Goal: Navigation & Orientation: Find specific page/section

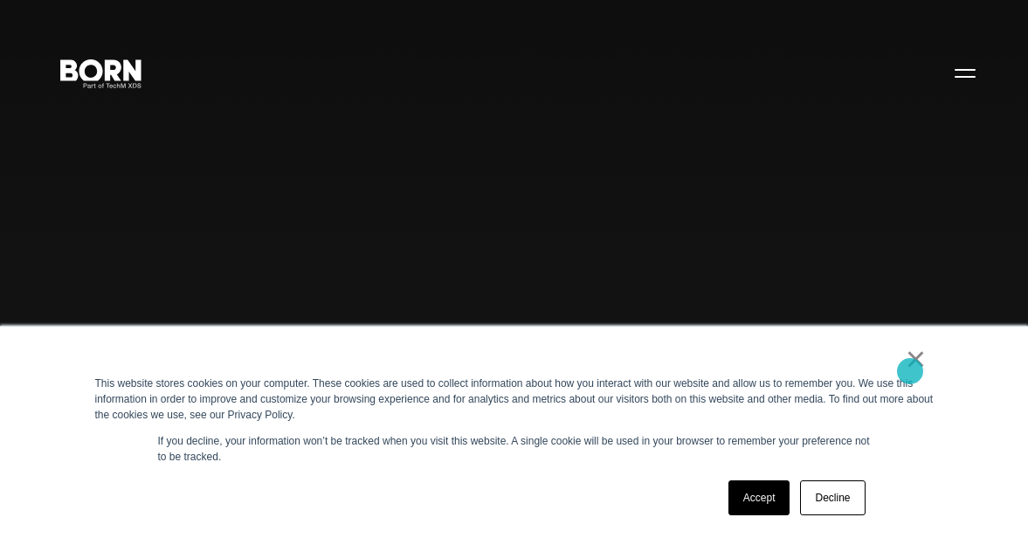
click at [910, 367] on link "×" at bounding box center [916, 359] width 21 height 16
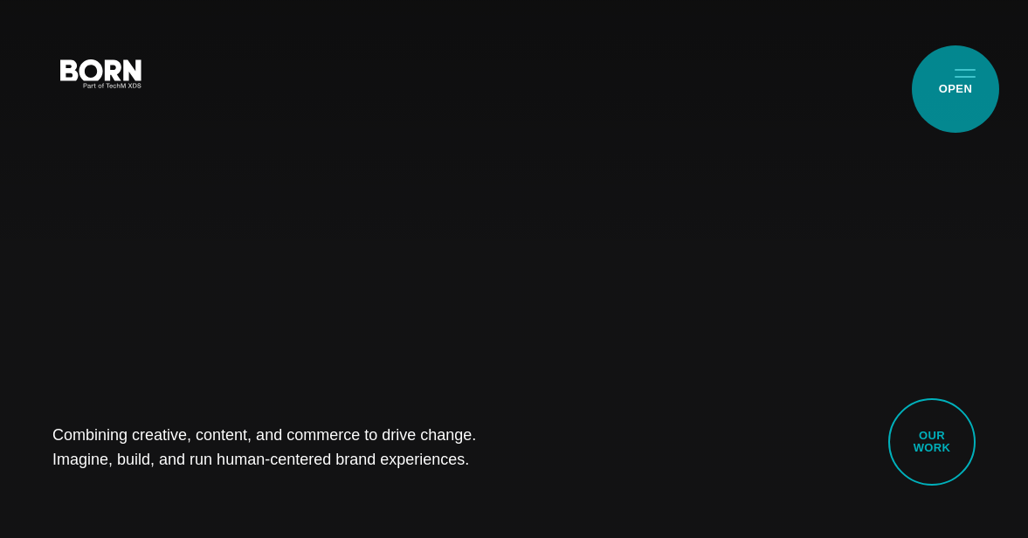
click at [955, 89] on button "Primary Menu" at bounding box center [965, 72] width 42 height 37
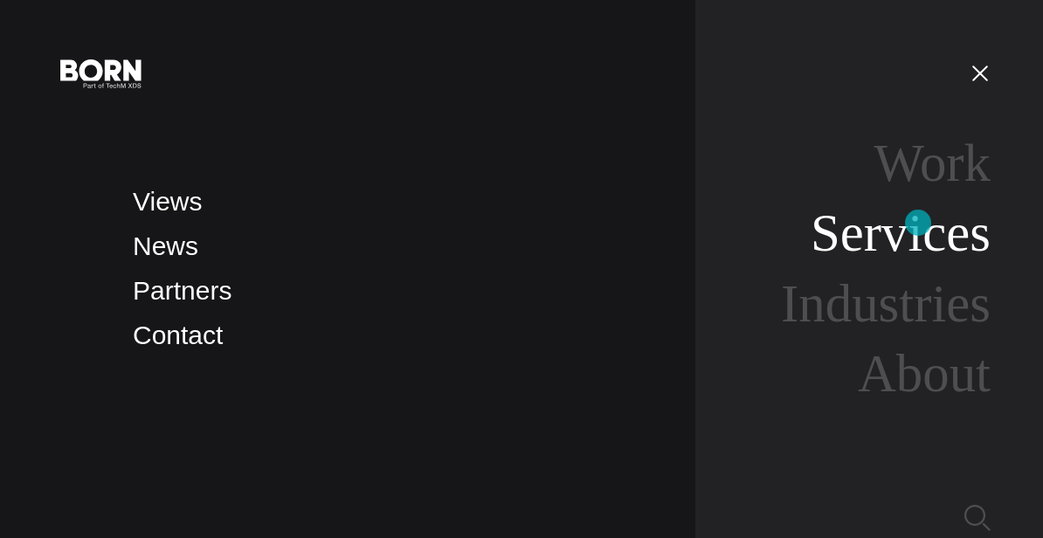
click at [918, 223] on link "Services" at bounding box center [900, 232] width 180 height 59
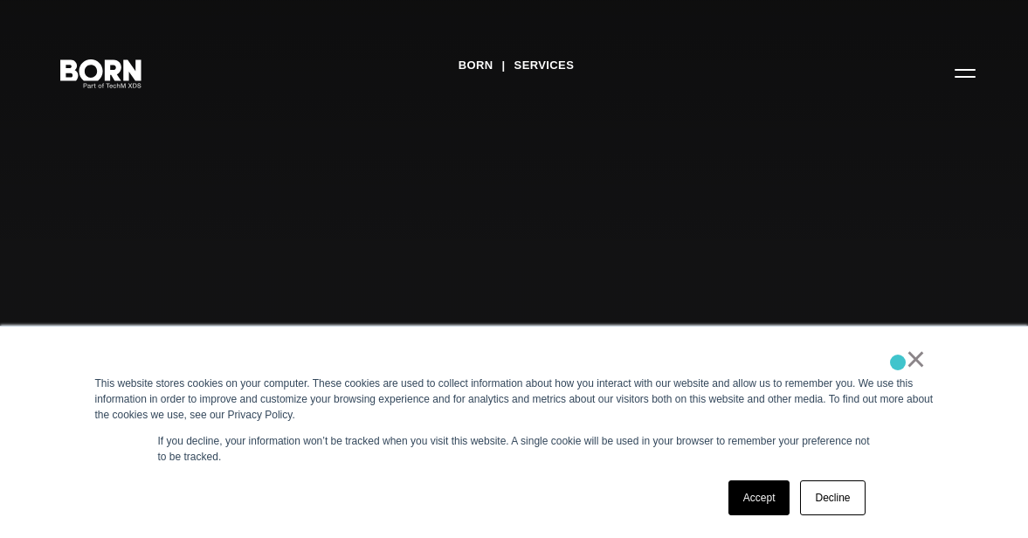
click at [898, 362] on div "×" at bounding box center [510, 363] width 831 height 24
click at [921, 362] on link "×" at bounding box center [916, 359] width 21 height 16
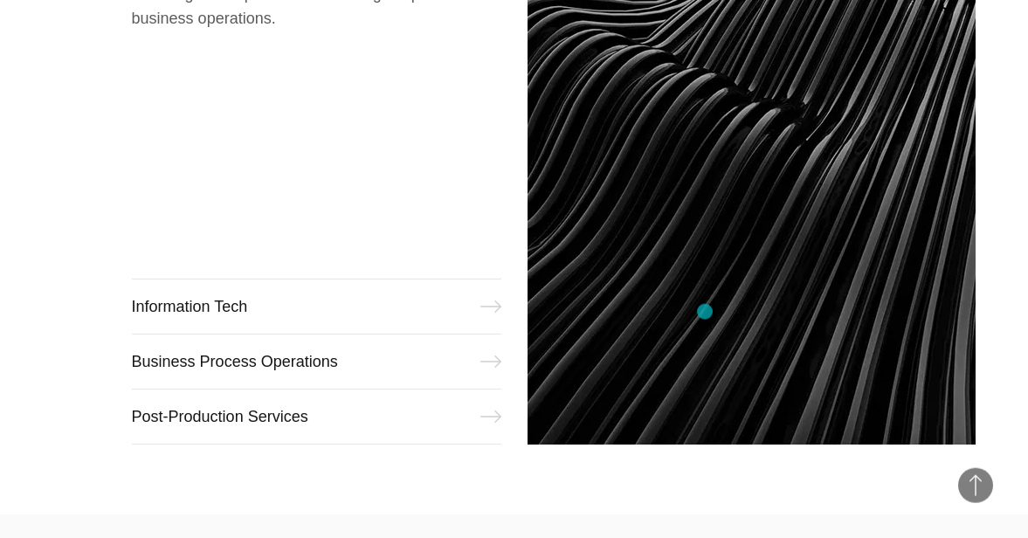
scroll to position [2165, 0]
